Goal: Information Seeking & Learning: Compare options

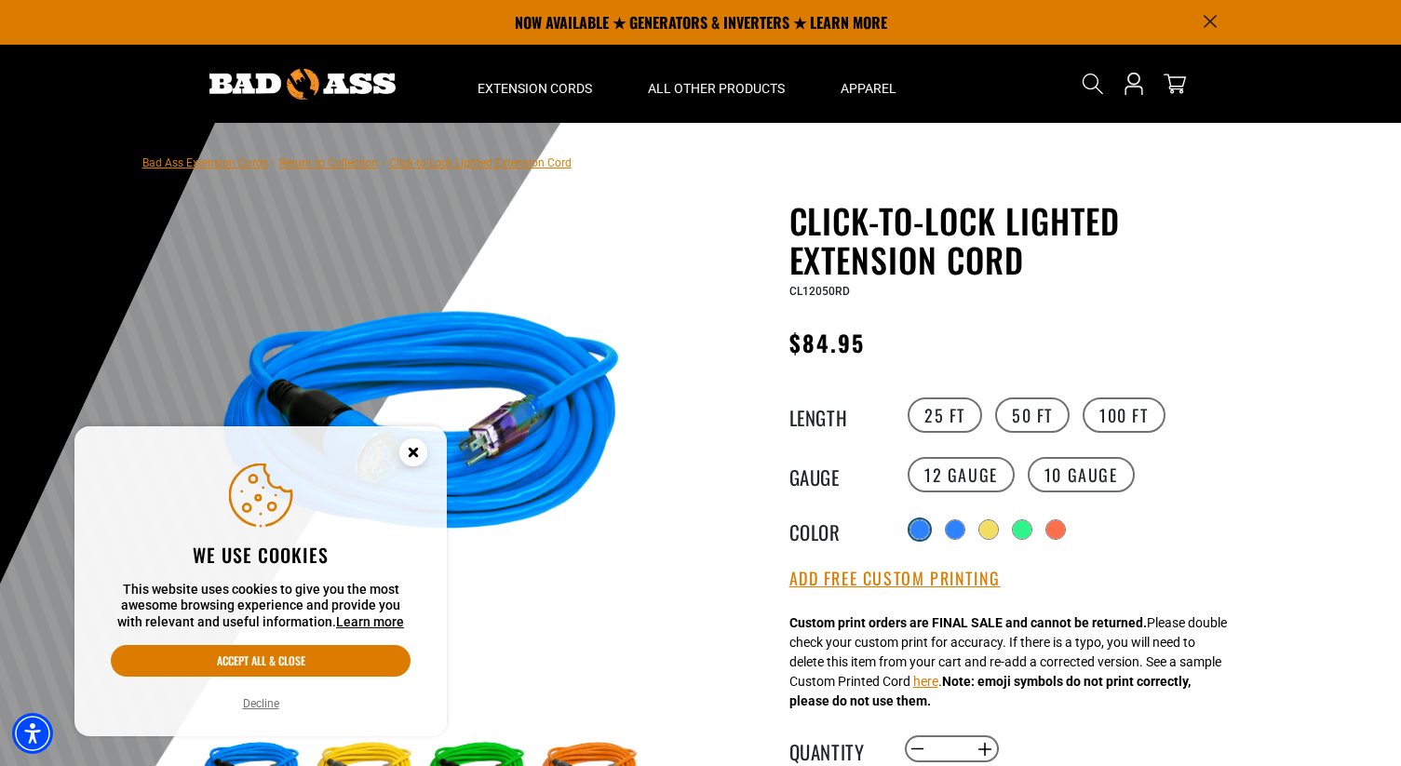
click at [920, 527] on div at bounding box center [919, 529] width 19 height 19
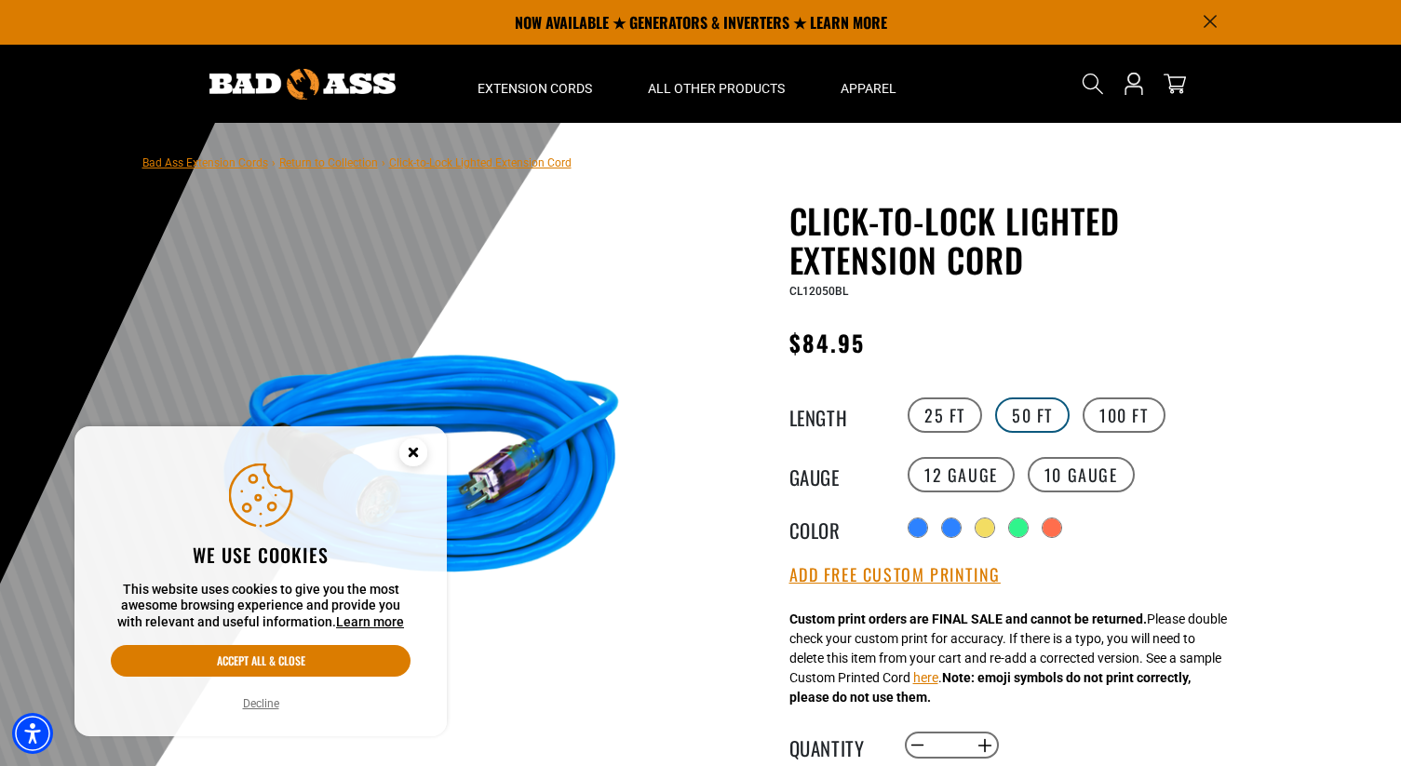
click at [1015, 416] on label "50 FT" at bounding box center [1032, 414] width 74 height 35
click at [1135, 394] on div "Click-to-Lock Lighted Extension Cord Click-to-Lock Lighted Extension Cord CL120…" at bounding box center [1017, 753] width 456 height 1104
click at [1133, 410] on label "100 FT" at bounding box center [1123, 414] width 83 height 35
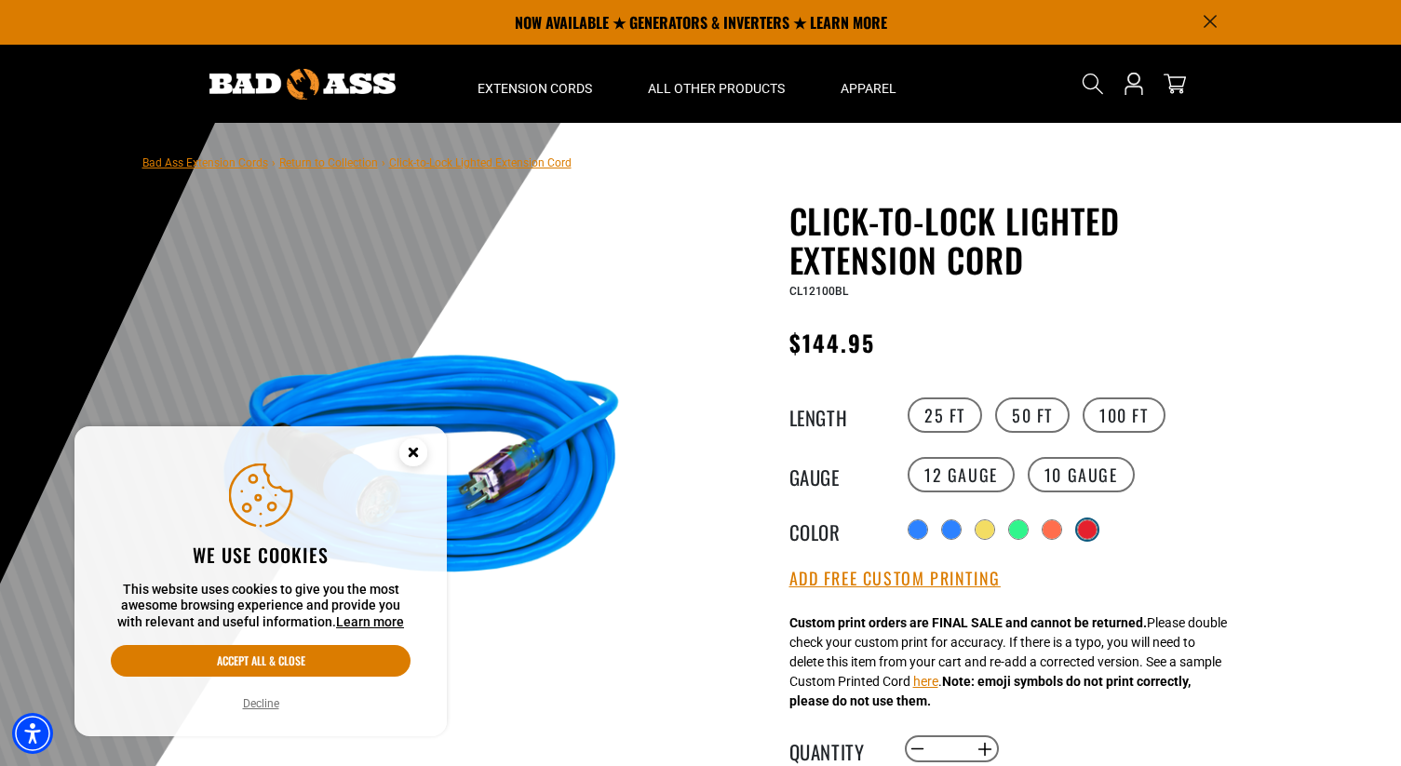
click at [1088, 529] on div "products.product.variant_sold_out_or_unavailable" at bounding box center [1087, 529] width 19 height 19
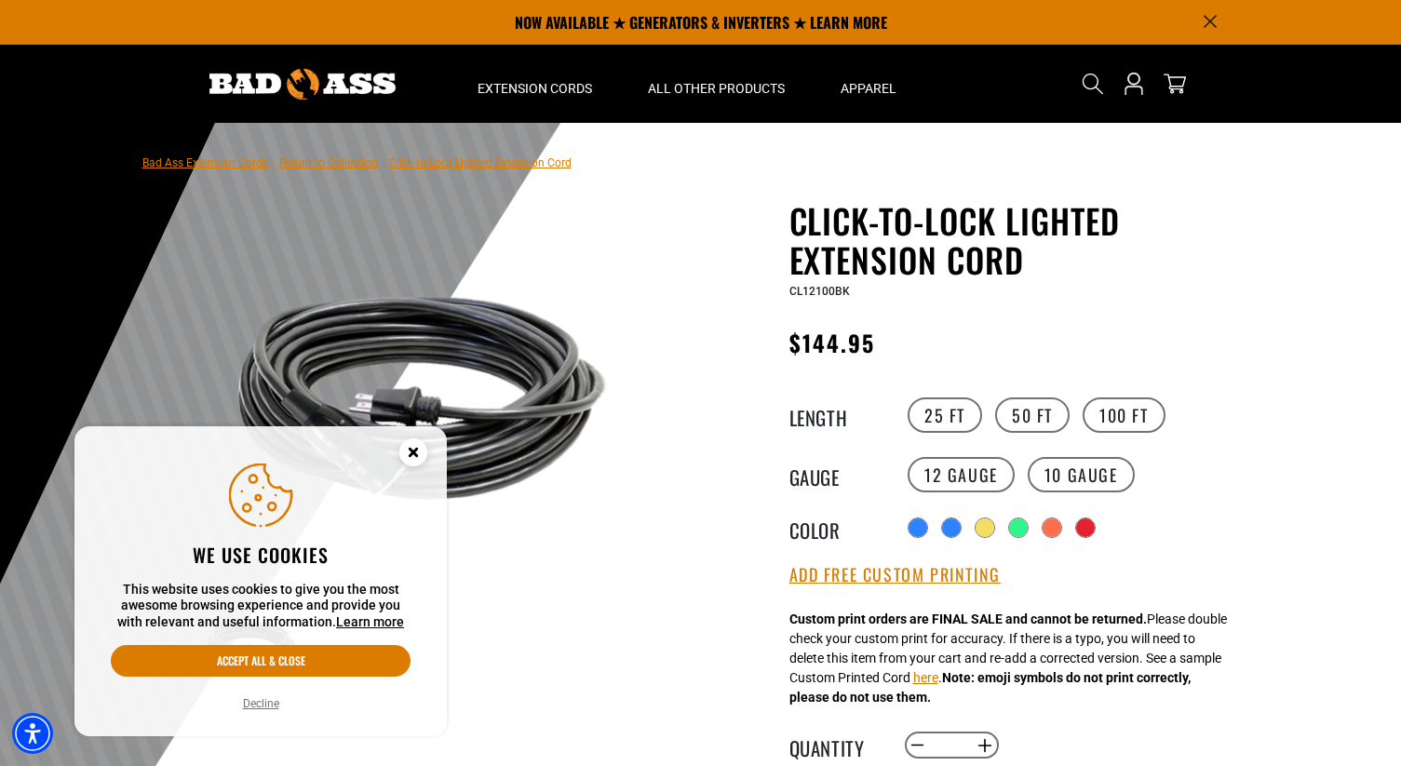
click at [1061, 528] on div "Radio button Radio button Radio button Radio button Radio button products.produ…" at bounding box center [1074, 528] width 342 height 30
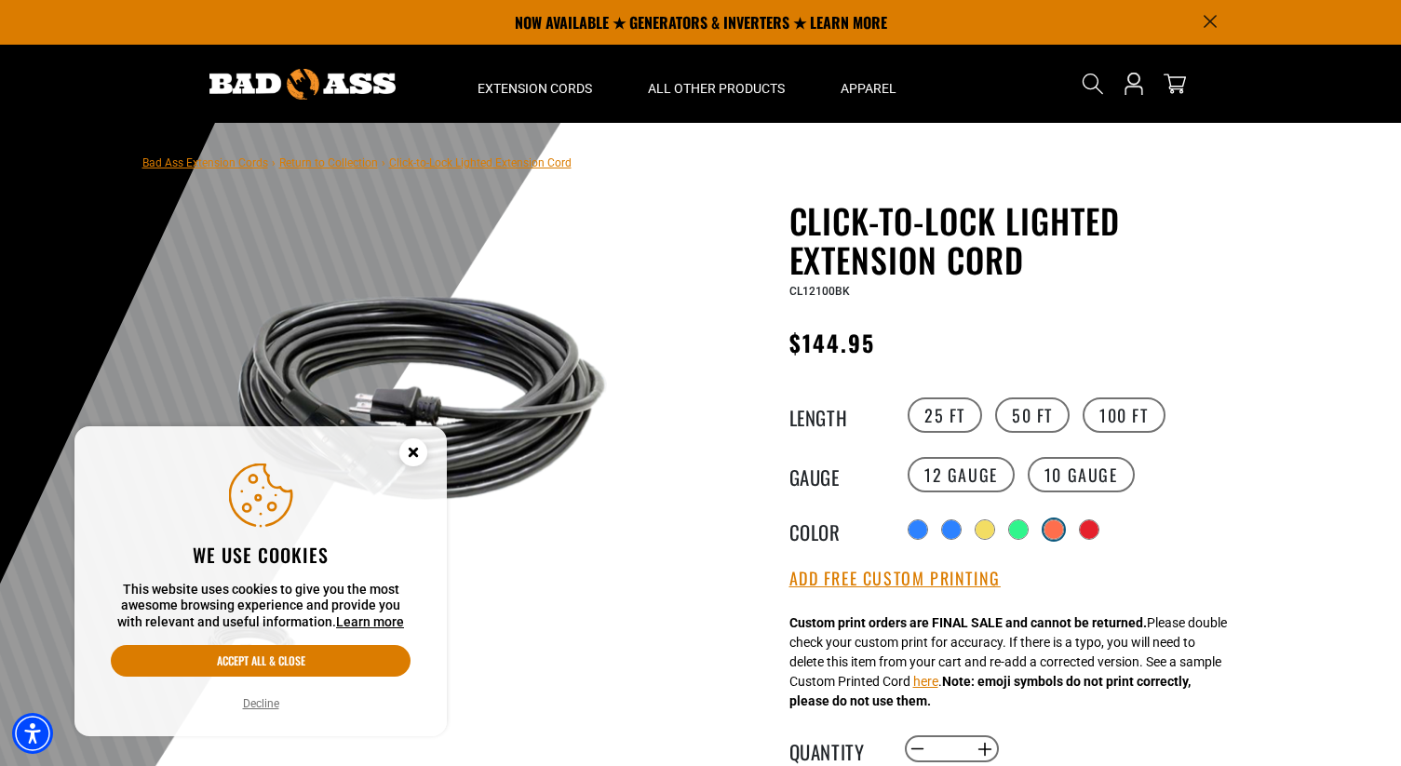
click at [1046, 530] on div at bounding box center [1053, 529] width 19 height 19
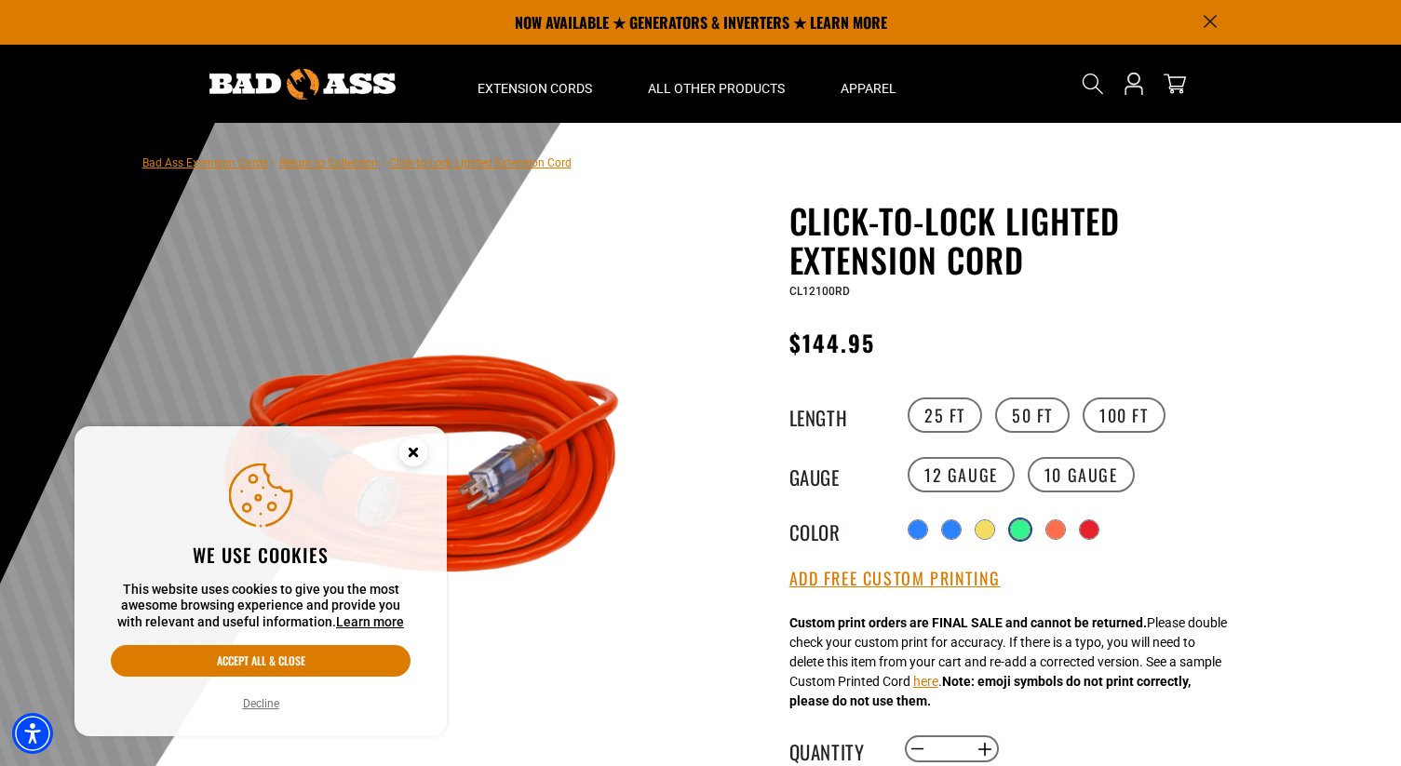
click at [1014, 528] on div at bounding box center [1020, 529] width 19 height 19
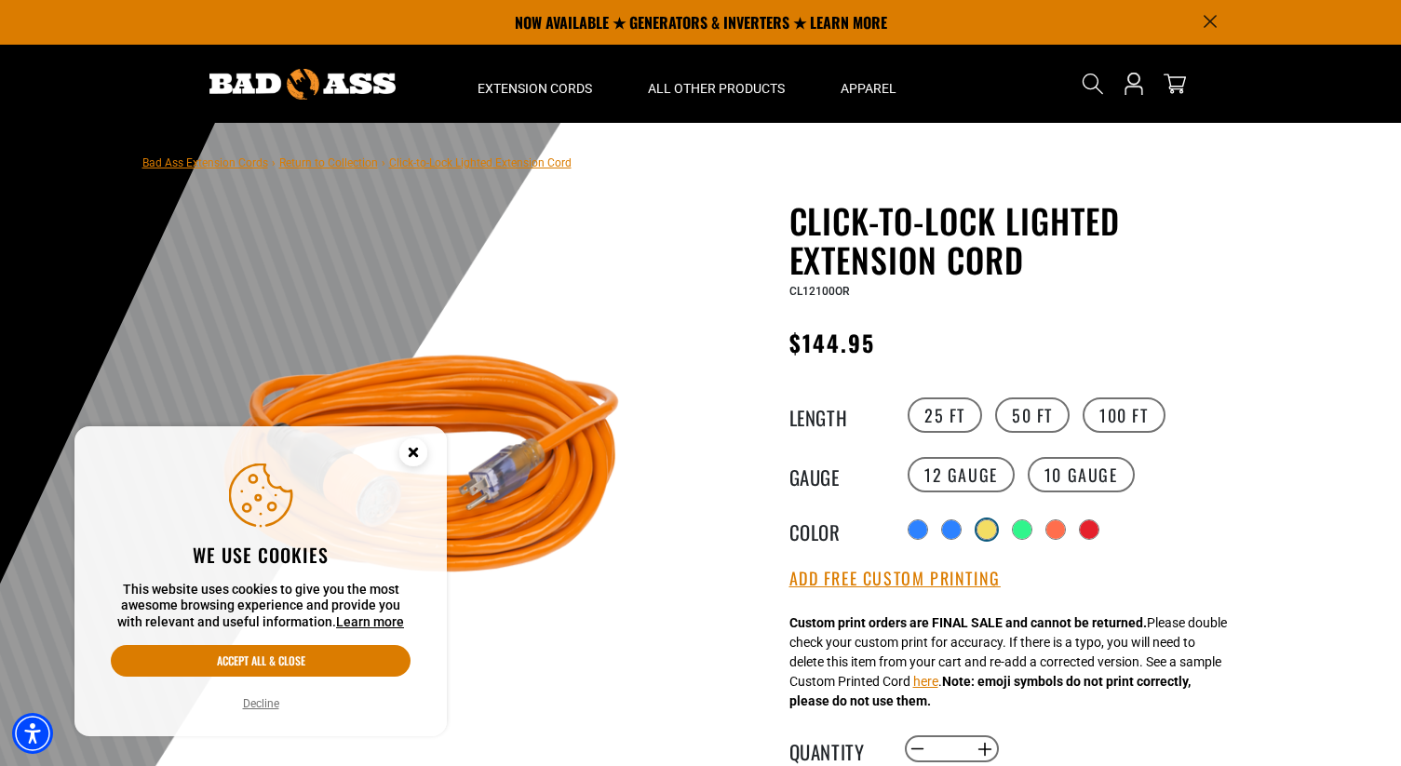
click at [986, 529] on div at bounding box center [986, 529] width 19 height 19
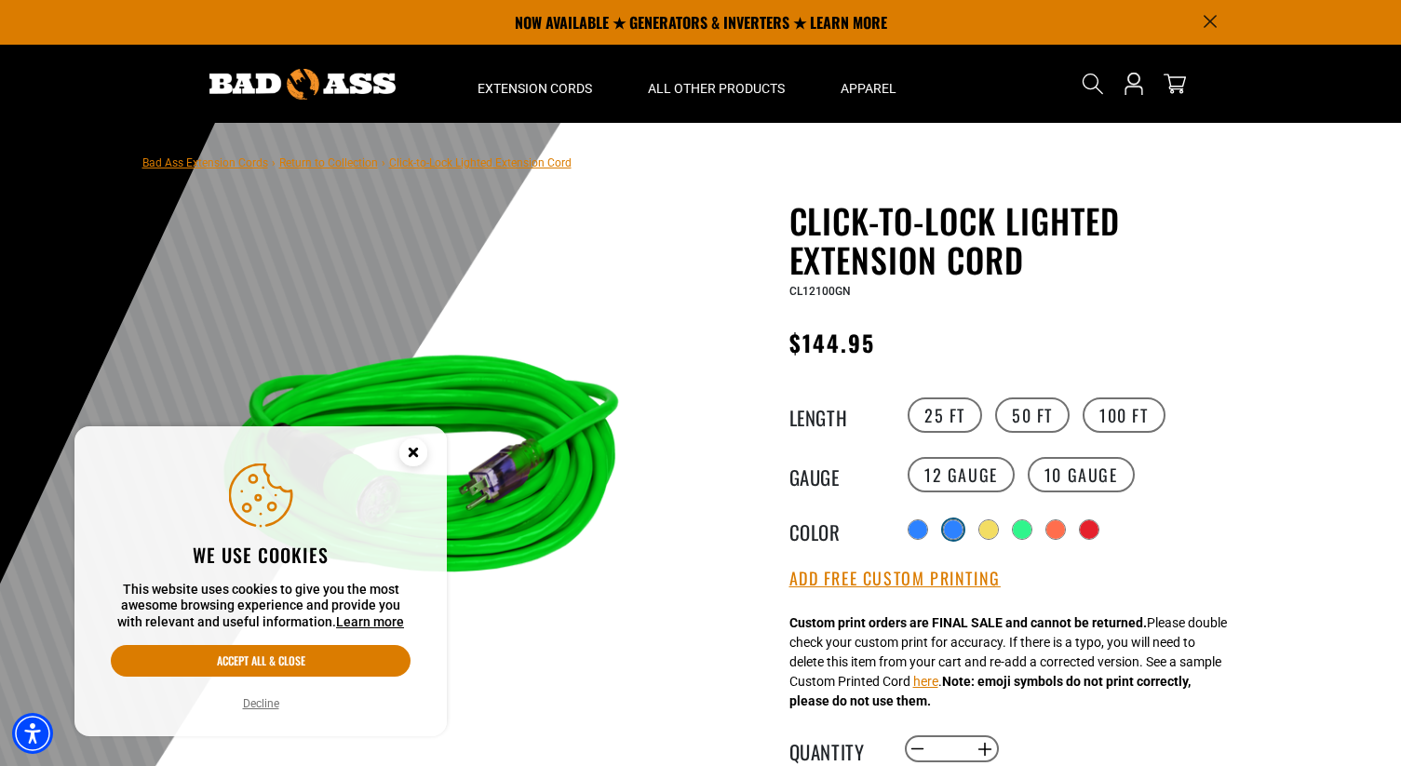
click at [946, 527] on div at bounding box center [953, 529] width 19 height 19
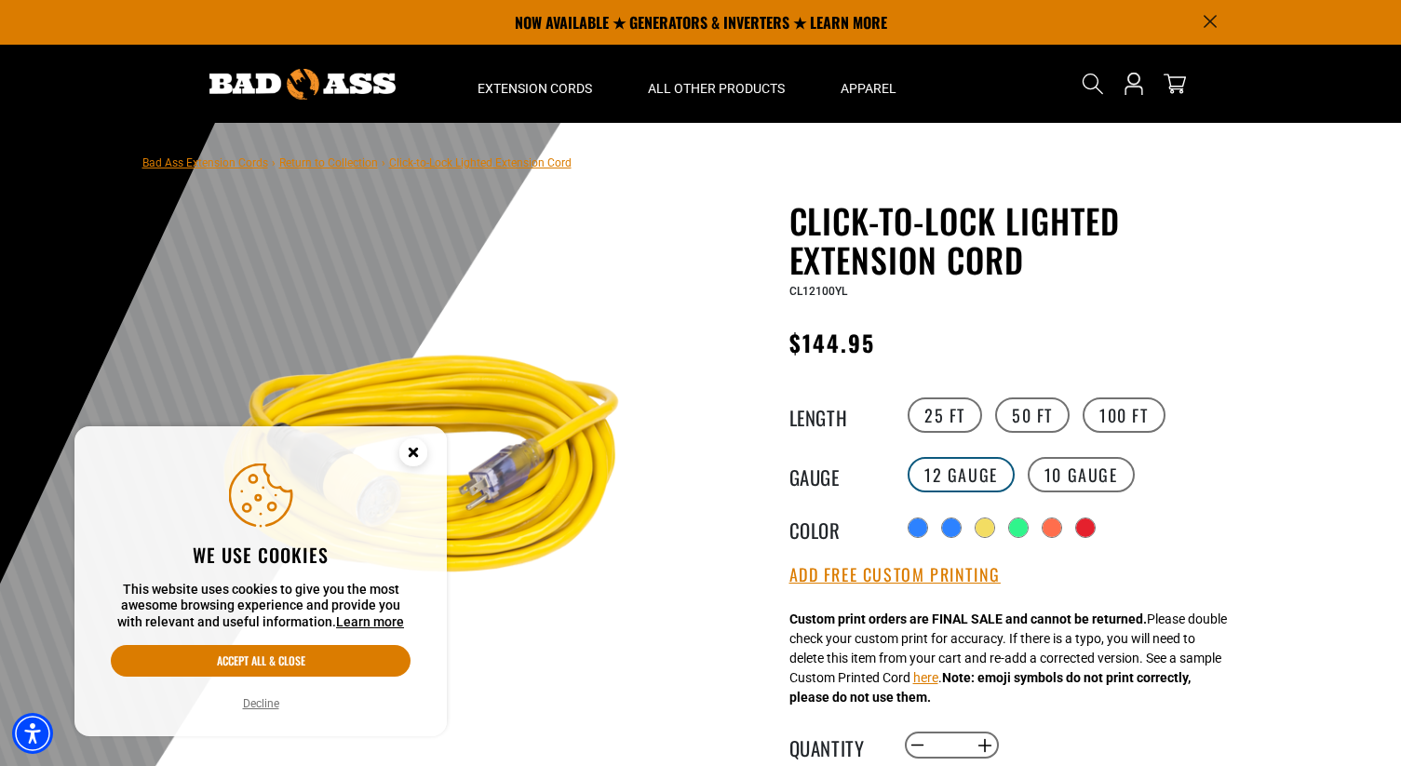
click at [950, 469] on label "12 Gauge" at bounding box center [960, 474] width 107 height 35
click at [1004, 434] on div "25 FT 50 FT 100 FT" at bounding box center [1074, 415] width 342 height 41
click at [1010, 421] on label "50 FT" at bounding box center [1032, 414] width 74 height 35
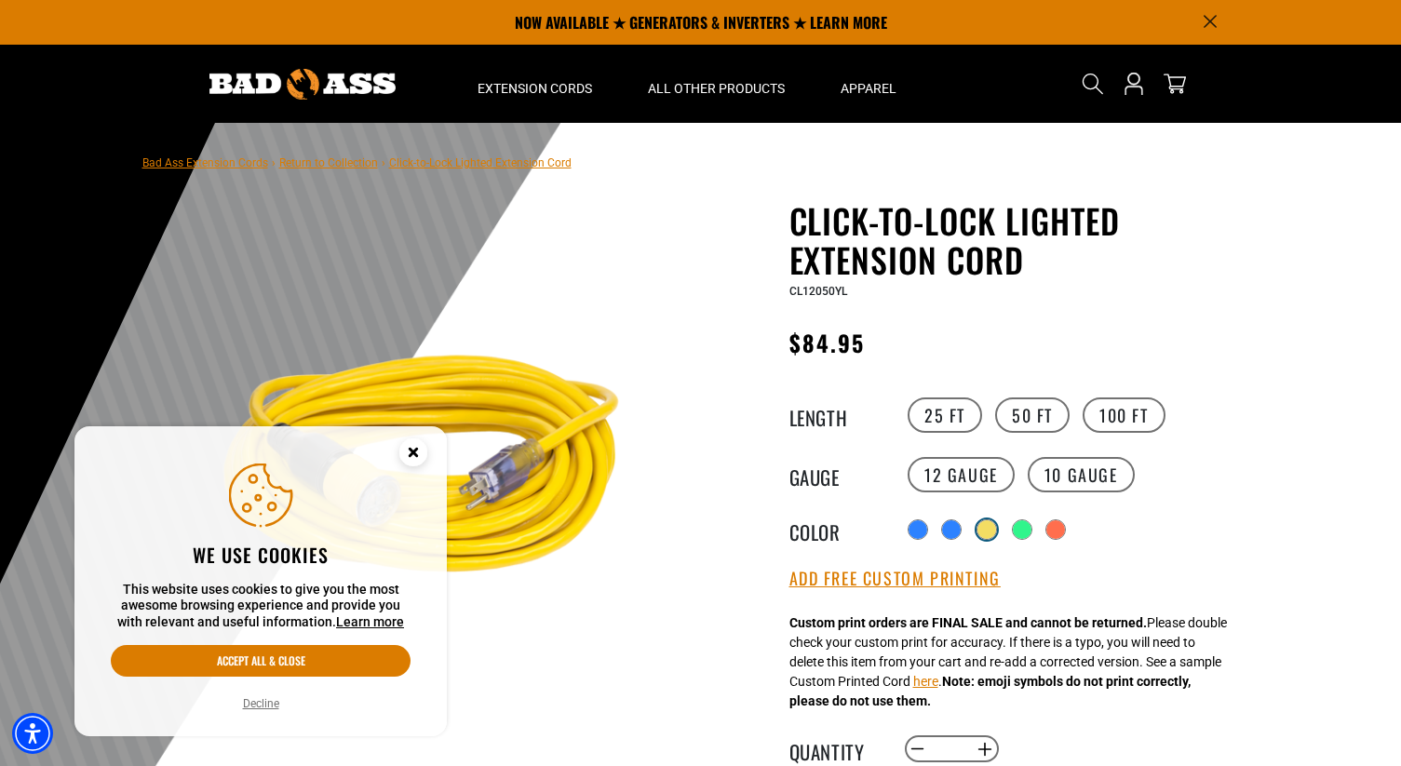
click at [987, 535] on div at bounding box center [986, 529] width 19 height 19
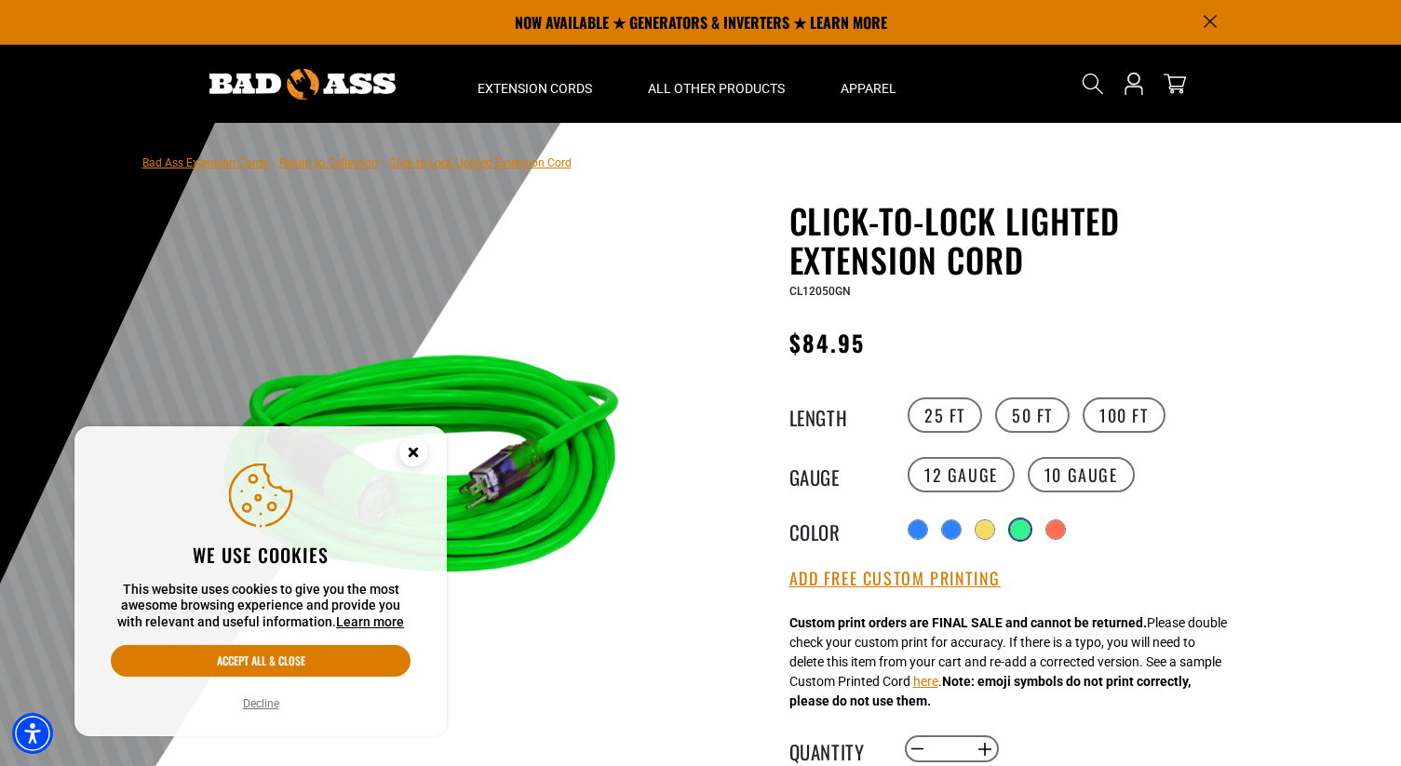
click at [1015, 535] on div at bounding box center [1020, 529] width 19 height 19
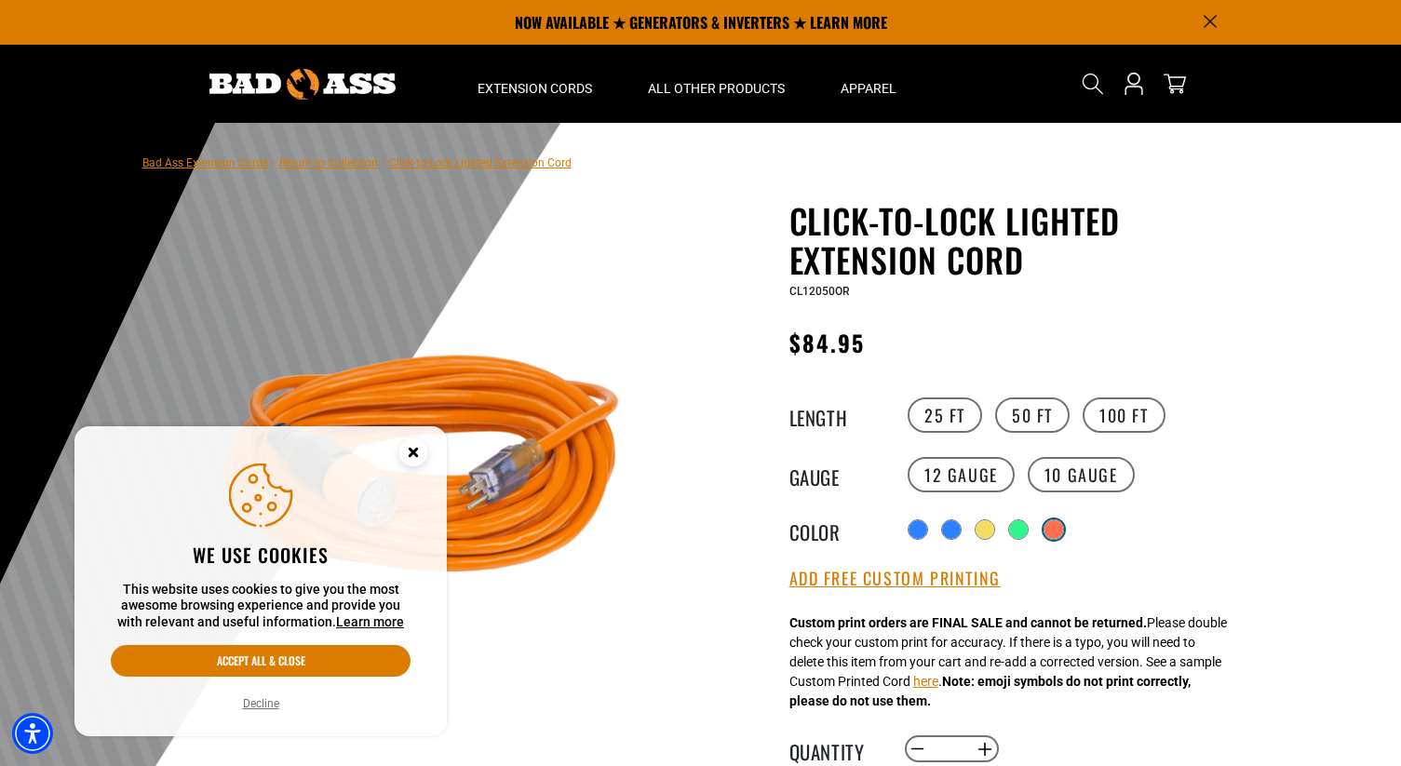
click at [1045, 535] on div "Radio button Radio button Radio button Radio button Radio button products.produ…" at bounding box center [1074, 530] width 342 height 34
